Goal: Task Accomplishment & Management: Manage account settings

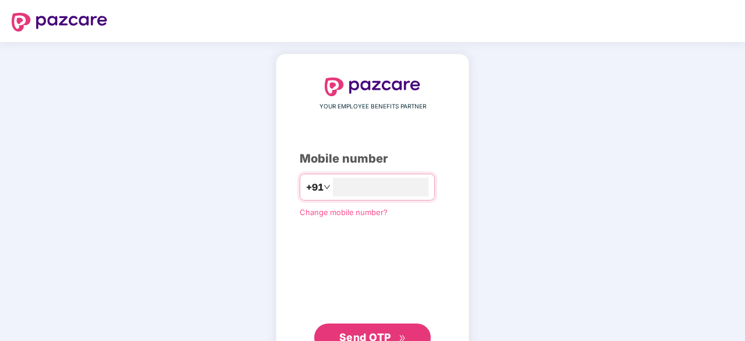
scroll to position [44, 0]
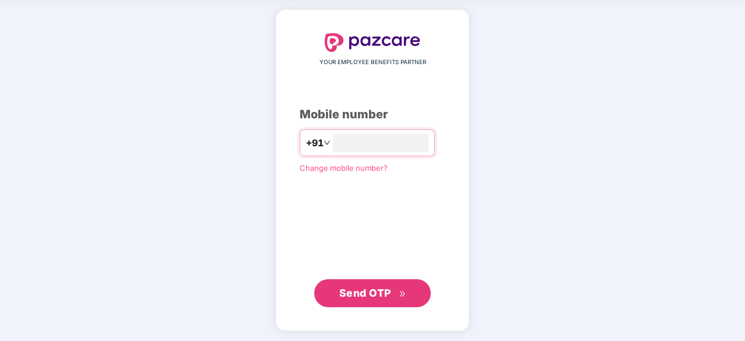
type input "**********"
click at [380, 288] on span "Send OTP" at bounding box center [365, 292] width 52 height 12
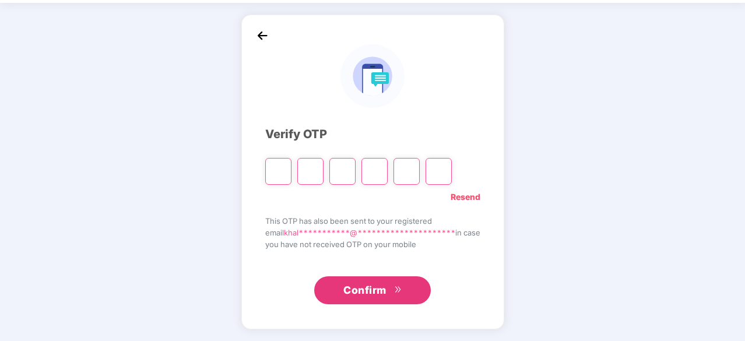
scroll to position [38, 0]
type input "*"
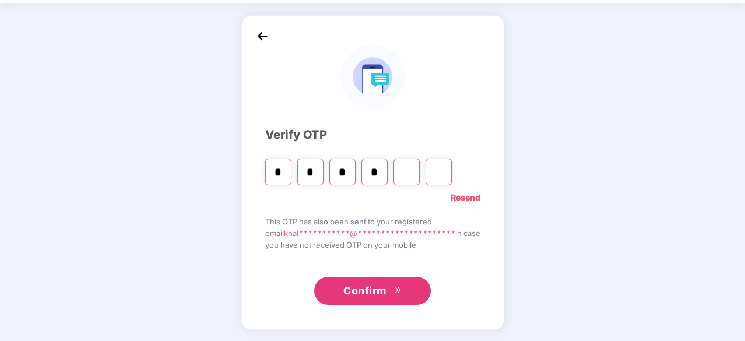
type input "*"
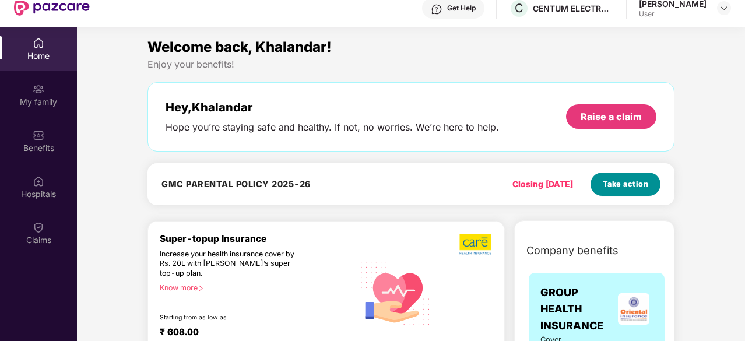
click at [627, 175] on button "Take action" at bounding box center [625, 183] width 70 height 23
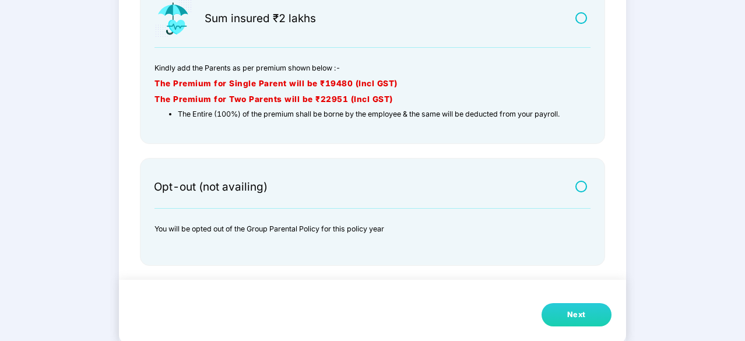
scroll to position [157, 0]
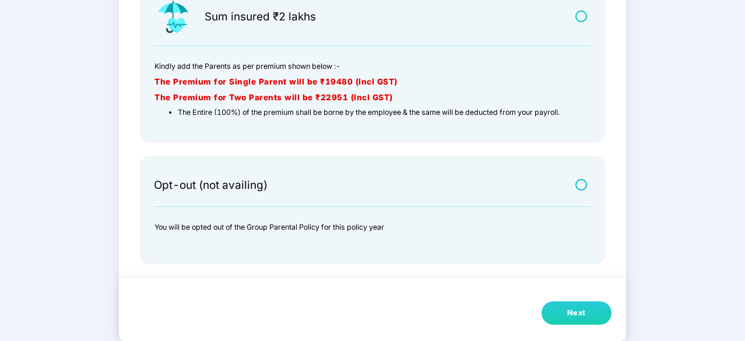
click at [577, 184] on label at bounding box center [582, 184] width 15 height 10
click at [564, 310] on button "Next" at bounding box center [576, 312] width 70 height 23
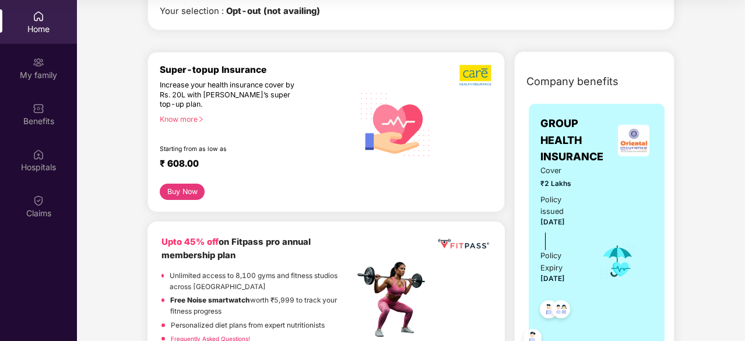
scroll to position [0, 0]
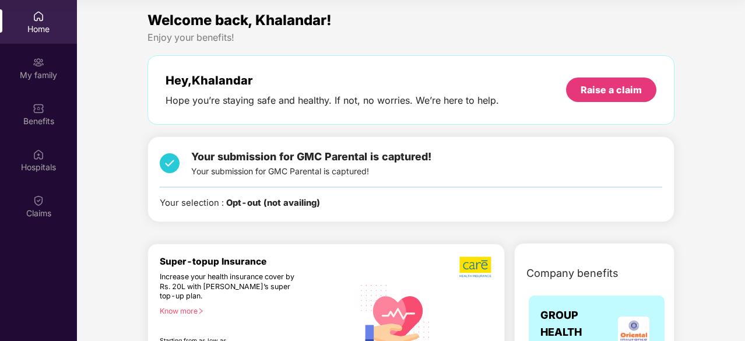
click at [171, 161] on img at bounding box center [170, 163] width 20 height 29
click at [246, 203] on b "Opt-out (not availing)" at bounding box center [273, 203] width 94 height 10
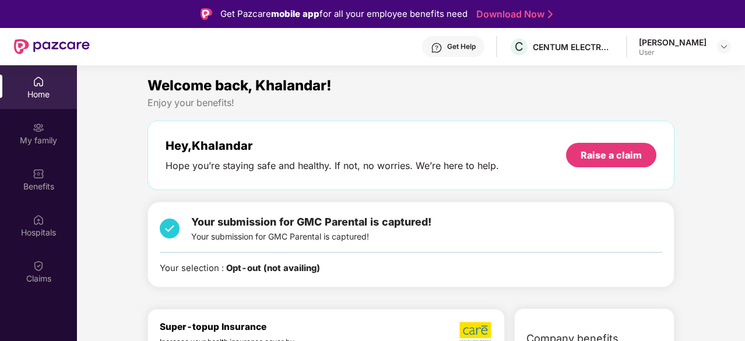
click at [166, 225] on img at bounding box center [170, 228] width 20 height 29
click at [198, 270] on div "Your selection : Opt-out (not availing)" at bounding box center [240, 268] width 160 height 13
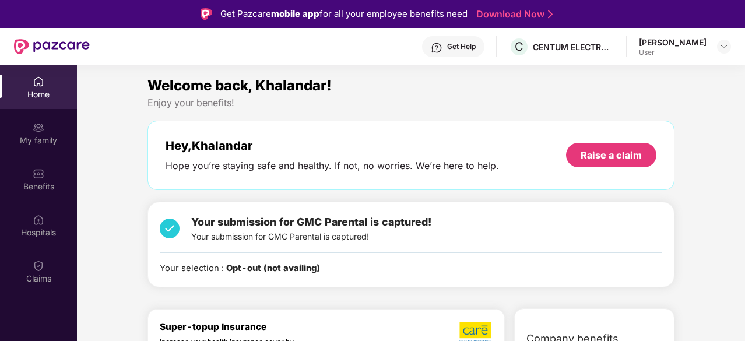
click at [173, 231] on img at bounding box center [170, 228] width 20 height 29
click at [278, 262] on div "Your selection : Opt-out (not availing)" at bounding box center [240, 268] width 160 height 13
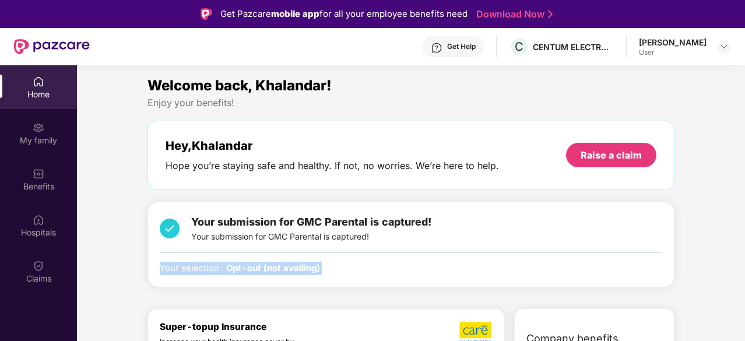
click at [278, 262] on div "Your selection : Opt-out (not availing)" at bounding box center [240, 268] width 160 height 13
click at [308, 225] on span "Your submission for GMC Parental is captured!" at bounding box center [311, 222] width 240 height 12
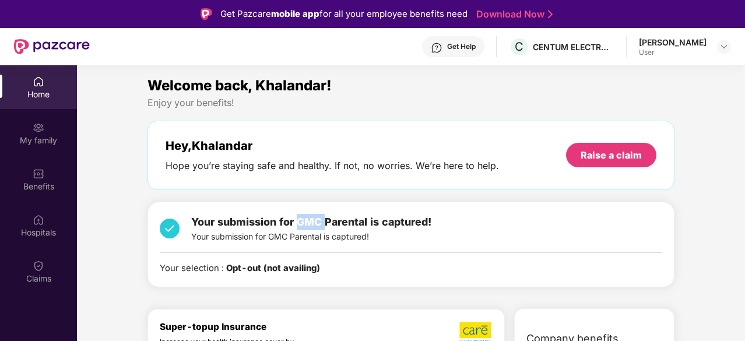
click at [308, 225] on span "Your submission for GMC Parental is captured!" at bounding box center [311, 222] width 240 height 12
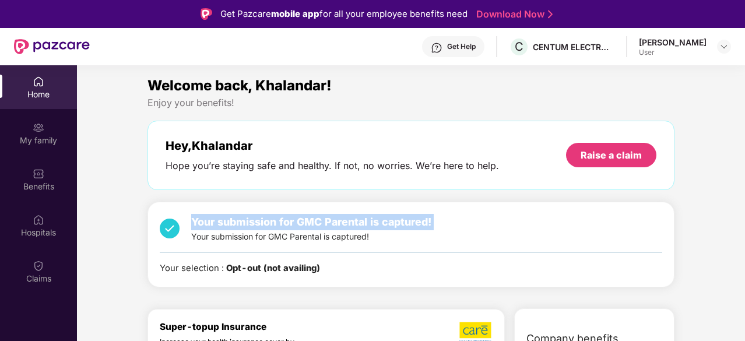
click at [308, 225] on span "Your submission for GMC Parental is captured!" at bounding box center [311, 222] width 240 height 12
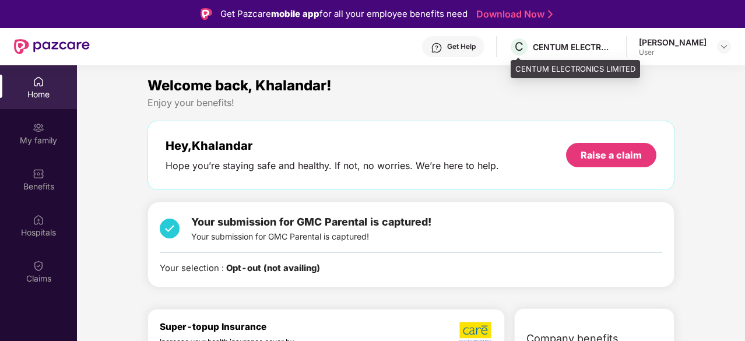
click at [598, 48] on div "CENTUM ELECTRONICS LIMITED" at bounding box center [574, 46] width 82 height 11
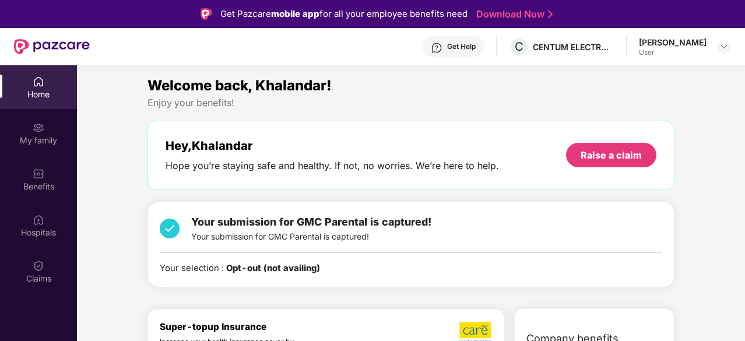
click at [574, 94] on div "Welcome back, Khalandar!" at bounding box center [410, 86] width 527 height 22
click at [723, 48] on img at bounding box center [723, 46] width 9 height 9
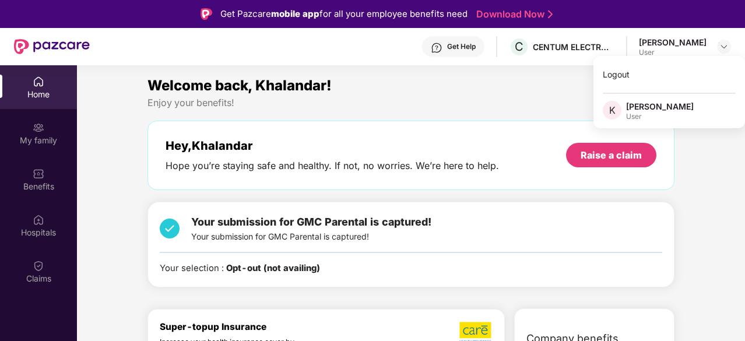
click at [566, 114] on div "Welcome back, Khalandar! Enjoy your benefits! Hey, [PERSON_NAME] Hope you’re st…" at bounding box center [411, 187] width 536 height 224
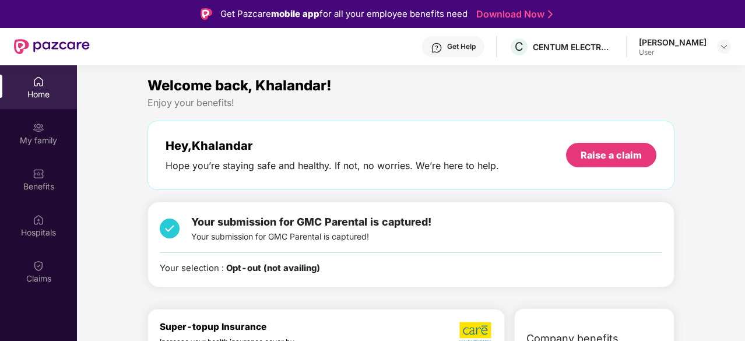
click at [259, 271] on b "Opt-out (not availing)" at bounding box center [273, 268] width 94 height 10
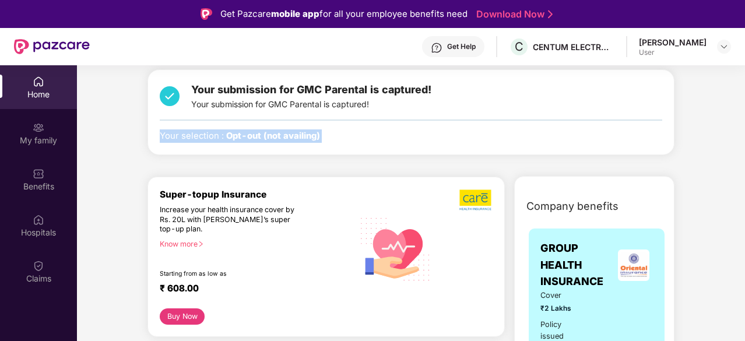
scroll to position [62, 0]
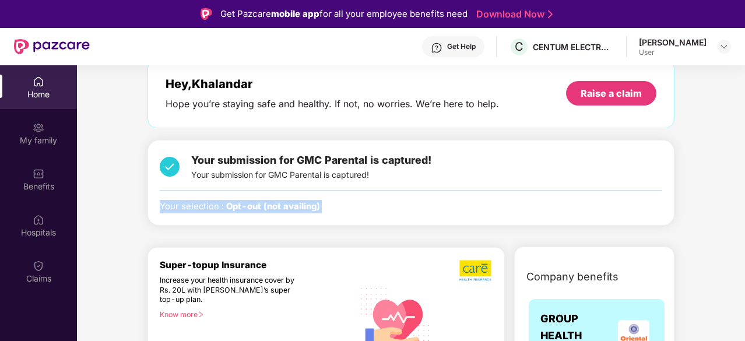
click at [164, 161] on img at bounding box center [170, 166] width 20 height 29
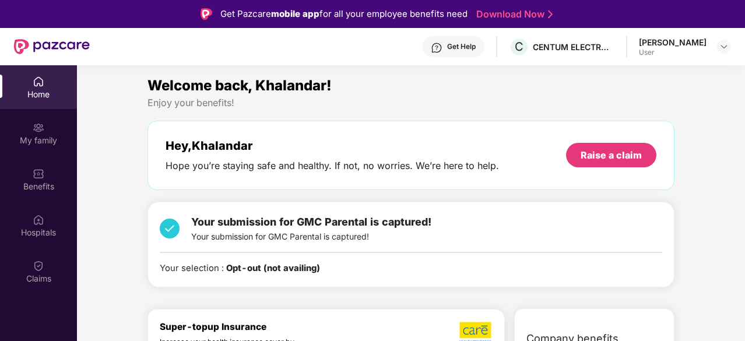
click at [458, 43] on div "Get Help" at bounding box center [461, 46] width 29 height 9
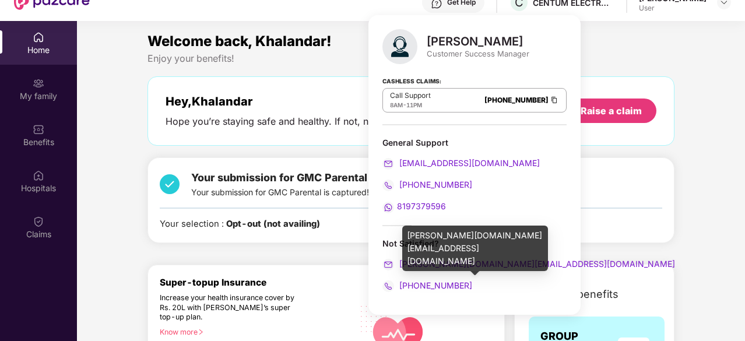
scroll to position [65, 0]
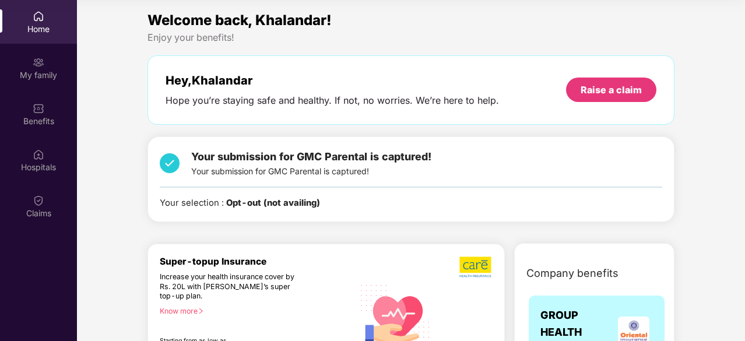
click at [609, 33] on div "Enjoy your benefits!" at bounding box center [410, 37] width 527 height 12
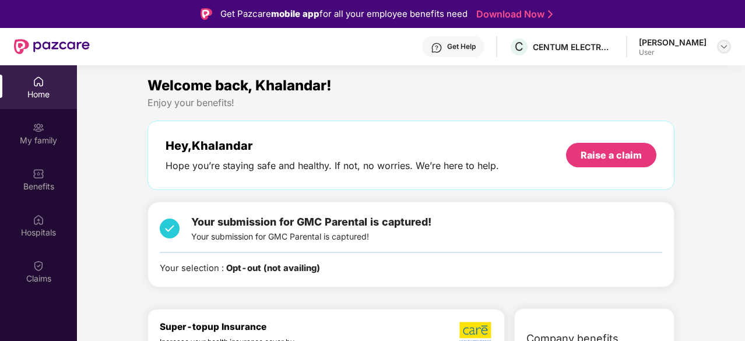
click at [721, 52] on div at bounding box center [724, 47] width 14 height 14
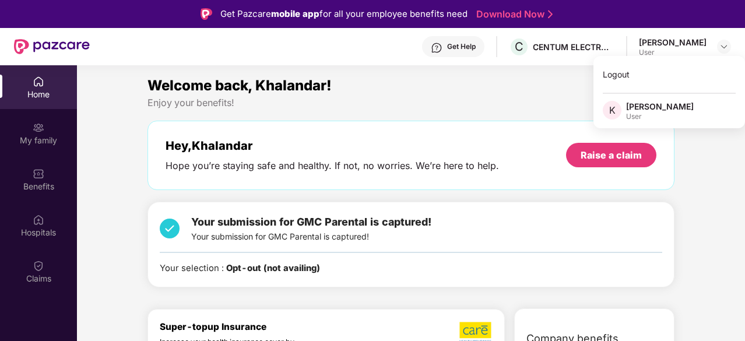
click at [494, 112] on div "Welcome back, Khalandar! Enjoy your benefits! Hey, [PERSON_NAME] Hope you’re st…" at bounding box center [411, 187] width 536 height 224
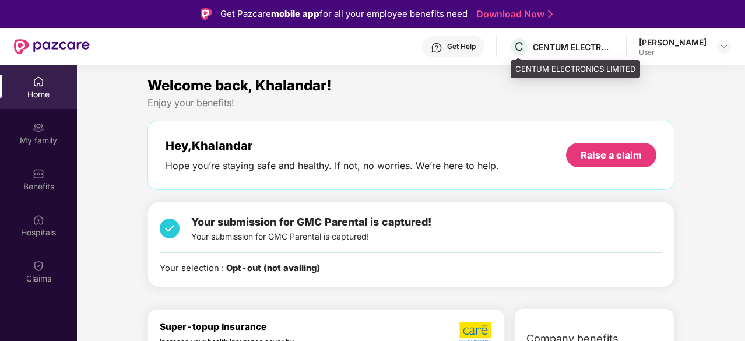
click at [558, 46] on div "CENTUM ELECTRONICS LIMITED" at bounding box center [574, 46] width 82 height 11
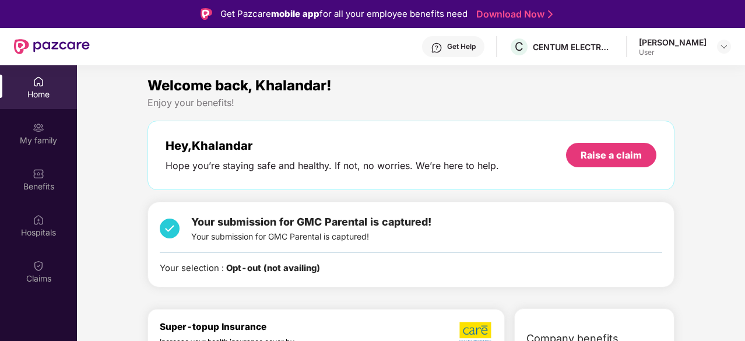
click at [463, 48] on div "Get Help" at bounding box center [461, 46] width 29 height 9
click at [609, 97] on div "Enjoy your benefits!" at bounding box center [410, 103] width 527 height 12
click at [453, 44] on div "Get Help" at bounding box center [461, 46] width 29 height 9
click at [565, 101] on div "Enjoy your benefits!" at bounding box center [410, 103] width 527 height 12
click at [464, 48] on div "Get Help" at bounding box center [461, 46] width 29 height 9
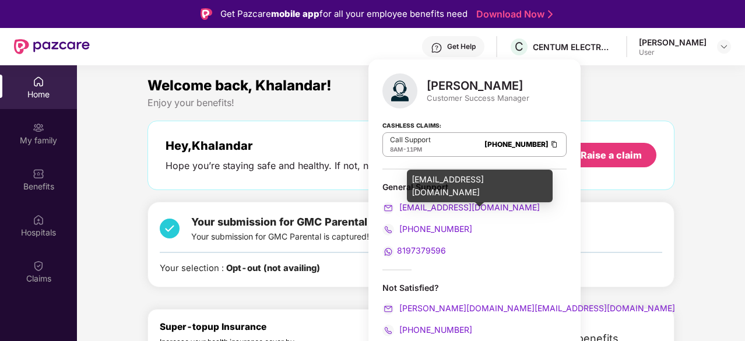
scroll to position [45, 0]
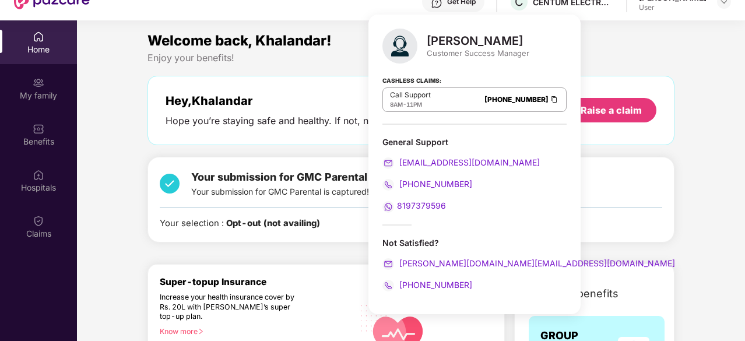
click at [614, 54] on div "Enjoy your benefits!" at bounding box center [410, 58] width 527 height 12
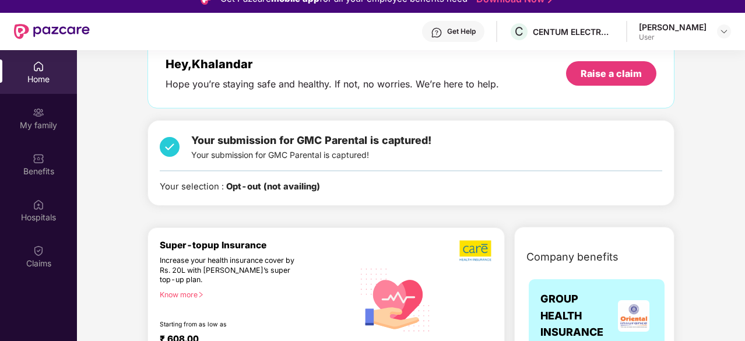
scroll to position [66, 0]
